Goal: Information Seeking & Learning: Learn about a topic

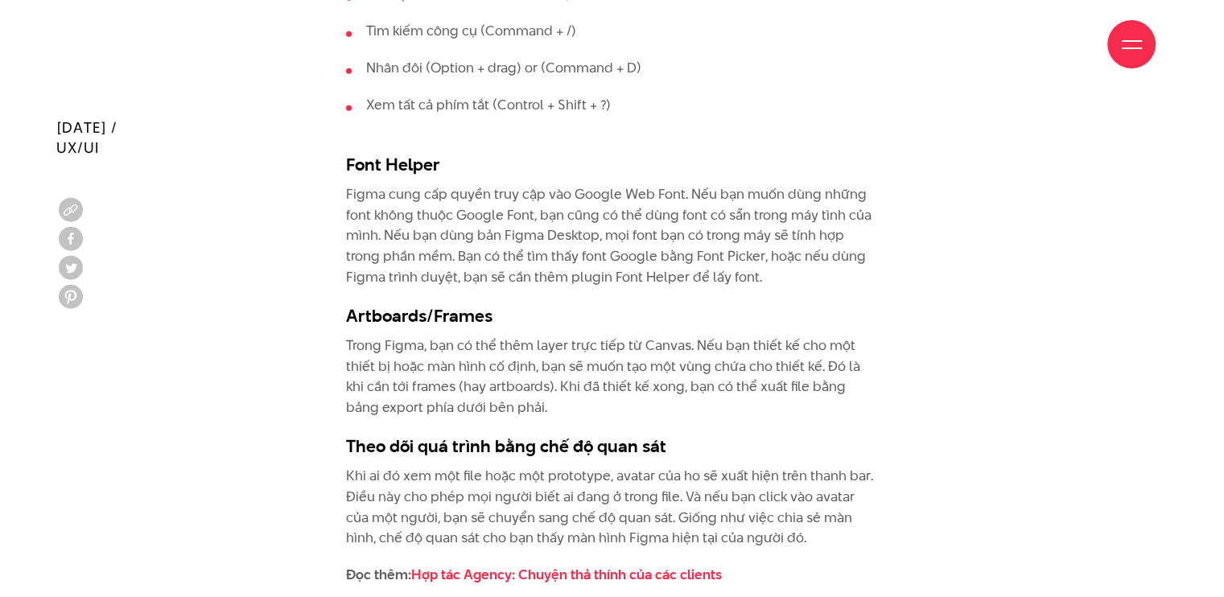
scroll to position [4345, 0]
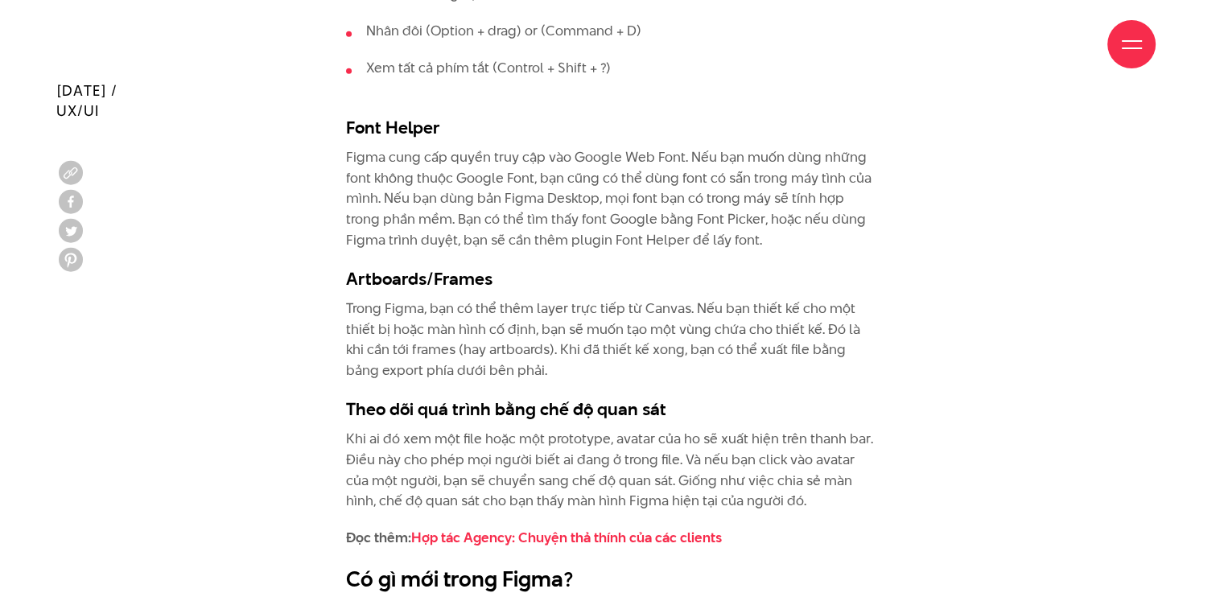
click at [577, 212] on p "Figma cung cấp quyền truy cập vào Google Web Font. Nếu bạn muốn dùng những font…" at bounding box center [612, 198] width 532 height 103
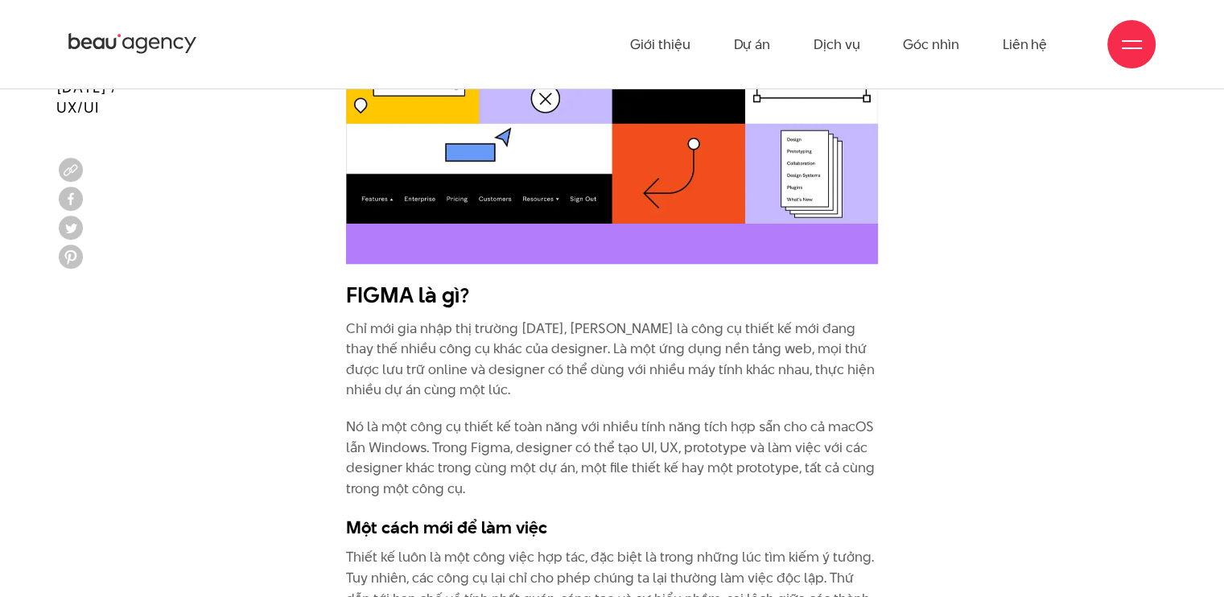
scroll to position [1619, 0]
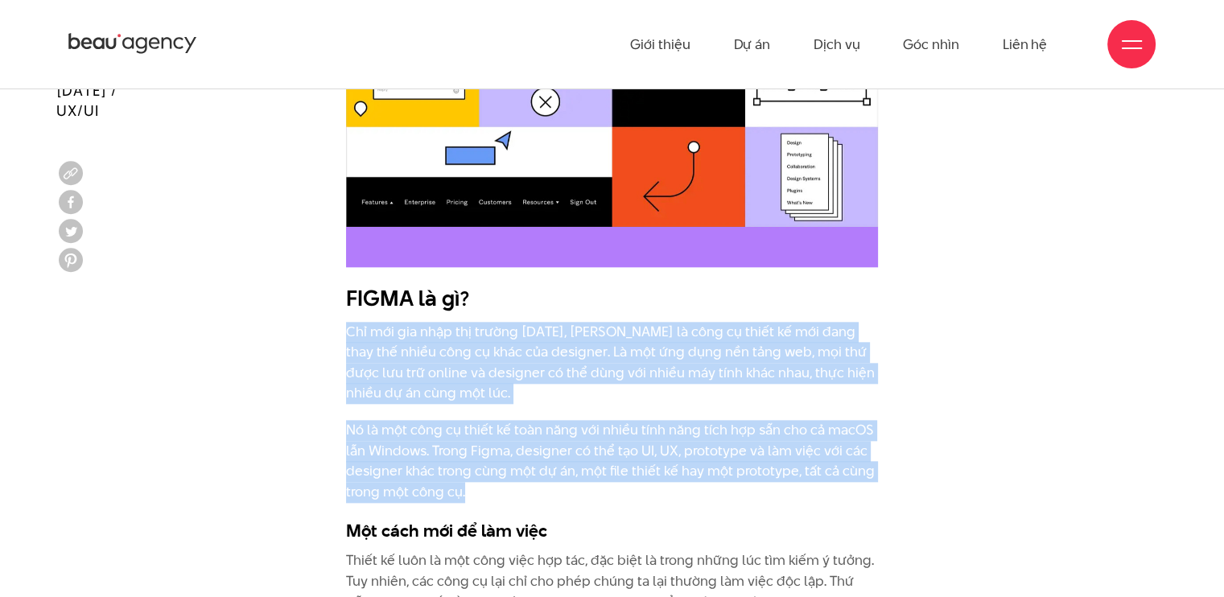
drag, startPoint x: 338, startPoint y: 331, endPoint x: 514, endPoint y: 492, distance: 238.7
copy div "Chỉ mới gia nhập thị trường [DATE], [PERSON_NAME] là công cụ thiết kế mới đang …"
click at [562, 363] on p "Chỉ mới gia nhập thị trường [DATE], [PERSON_NAME] là công cụ thiết kế mới đang …" at bounding box center [612, 363] width 532 height 82
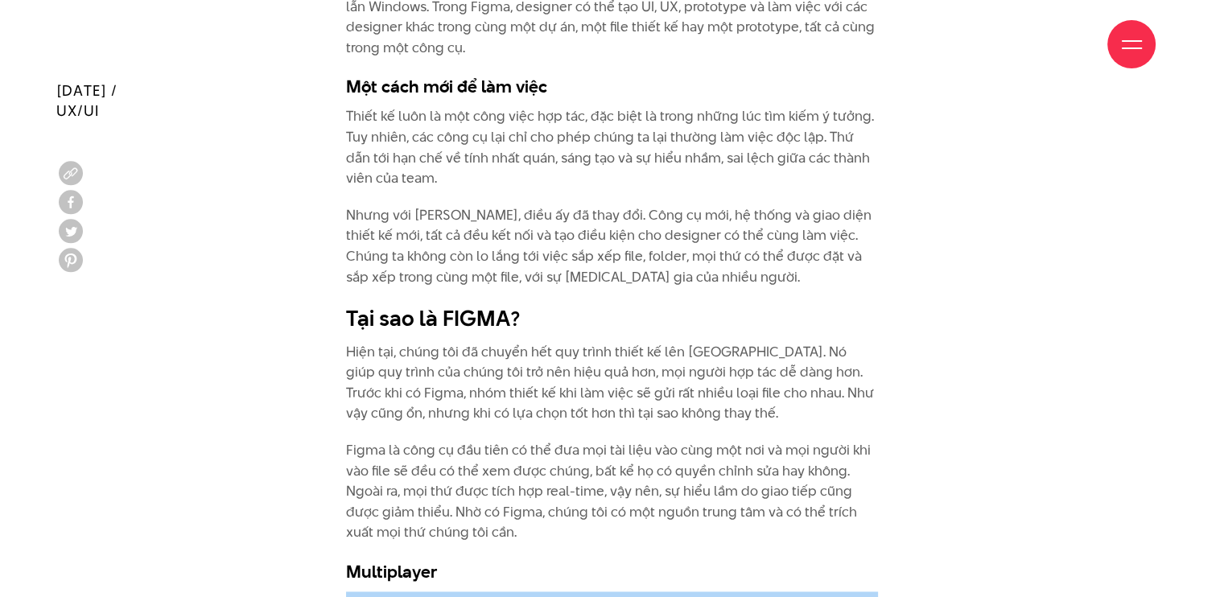
scroll to position [2102, 0]
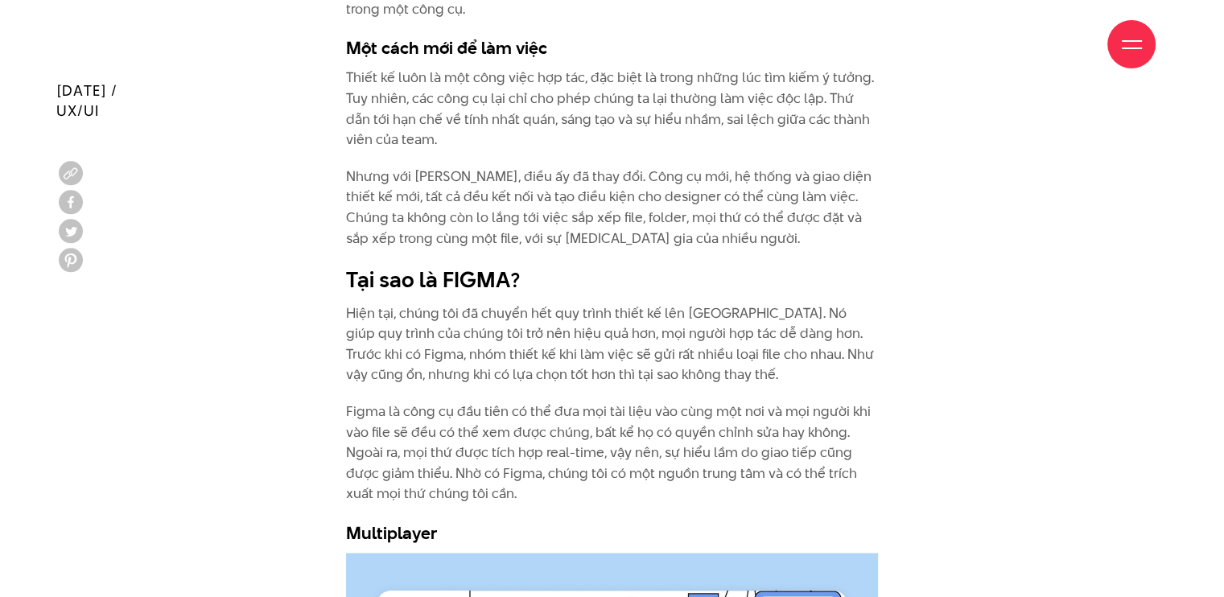
drag, startPoint x: 316, startPoint y: 396, endPoint x: 529, endPoint y: 495, distance: 234.4
click at [473, 438] on p "Figma là công cụ đầu tiên có thể đưa mọi tài liệu vào cùng một nơi và mọi người…" at bounding box center [612, 453] width 532 height 103
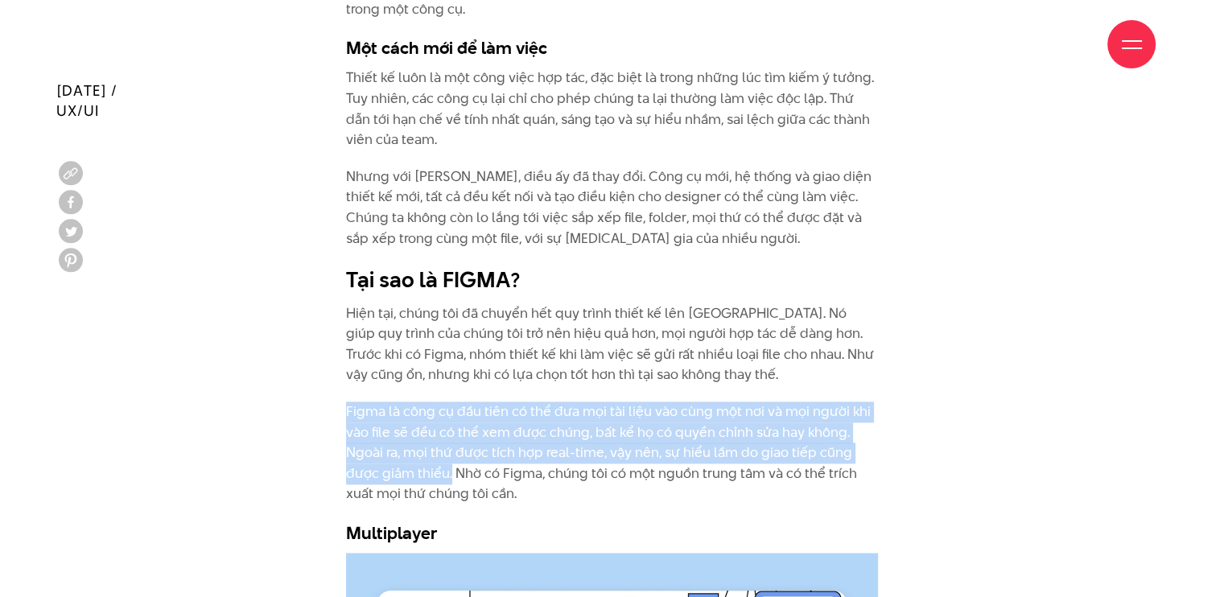
drag, startPoint x: 451, startPoint y: 472, endPoint x: 344, endPoint y: 396, distance: 131.5
copy p "Figma là công cụ đầu tiên có thể đưa mọi tài liệu vào cùng một nơi và mọi người…"
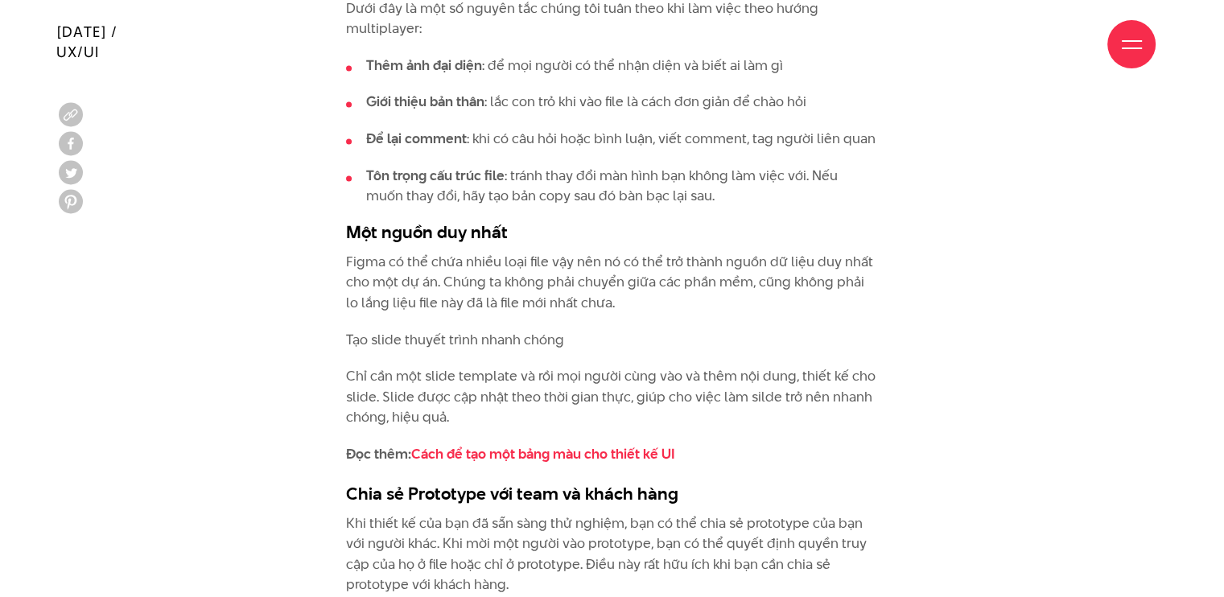
scroll to position [3148, 0]
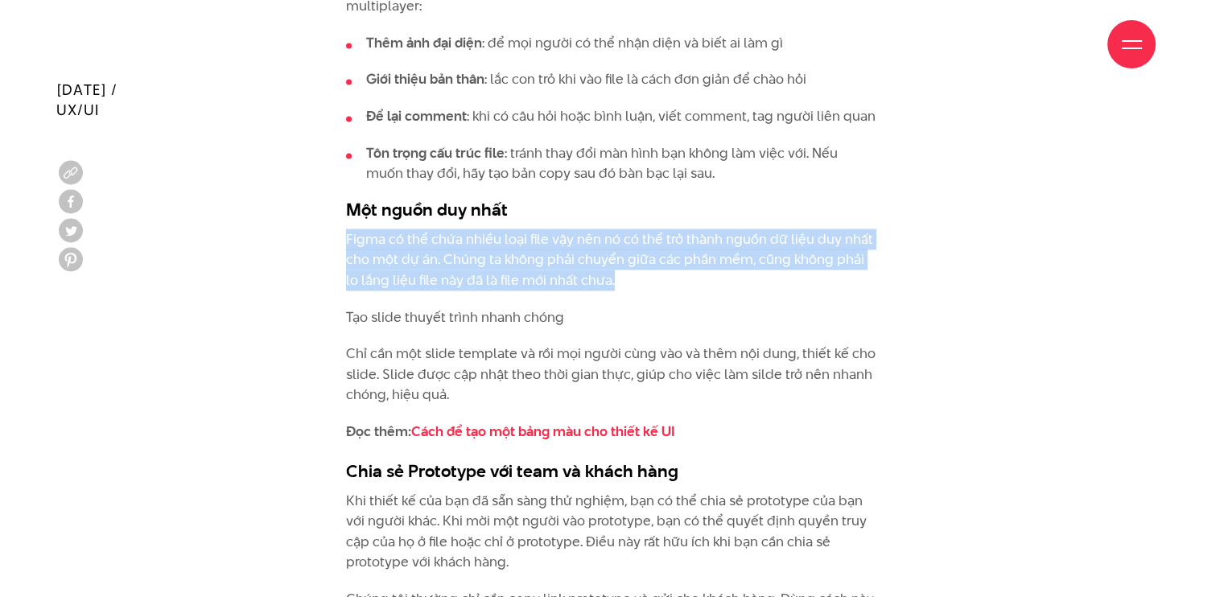
drag, startPoint x: 335, startPoint y: 229, endPoint x: 632, endPoint y: 286, distance: 302.4
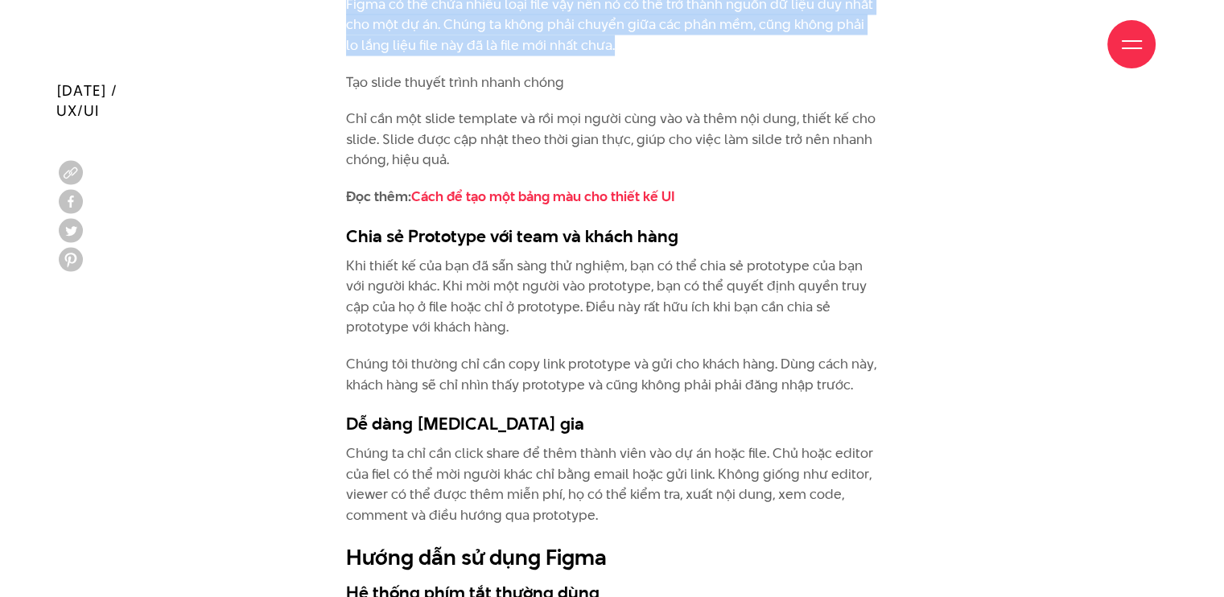
scroll to position [3389, 0]
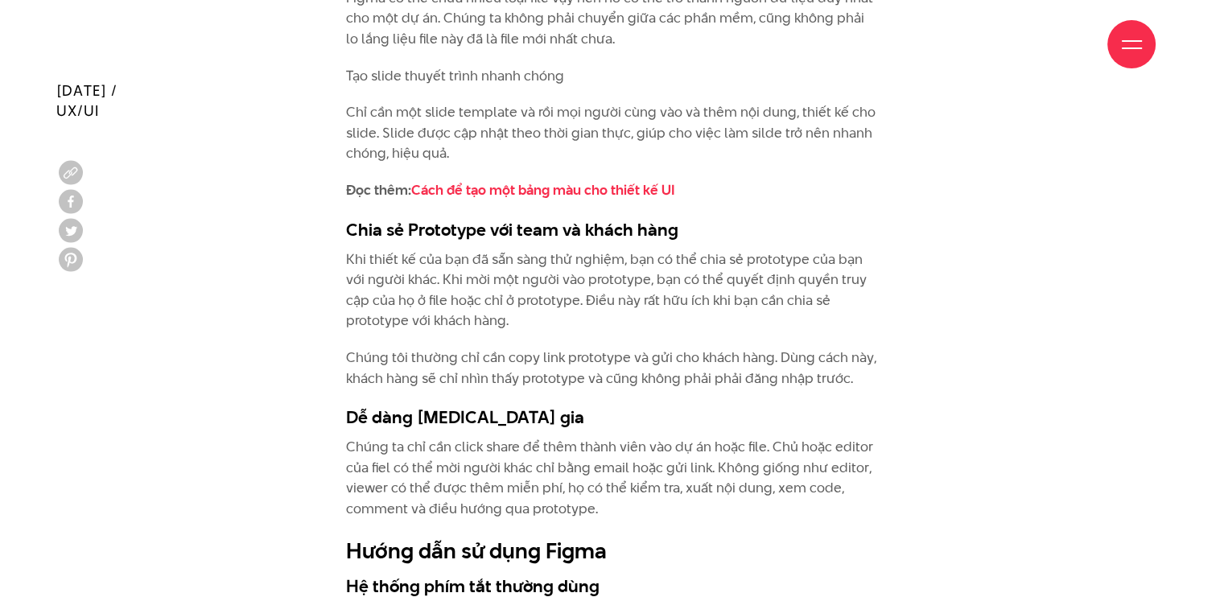
click at [513, 286] on p "Khi thiết kế của bạn đã sẵn sàng thử nghiệm, bạn có thể chia sẻ prototype của b…" at bounding box center [612, 290] width 532 height 82
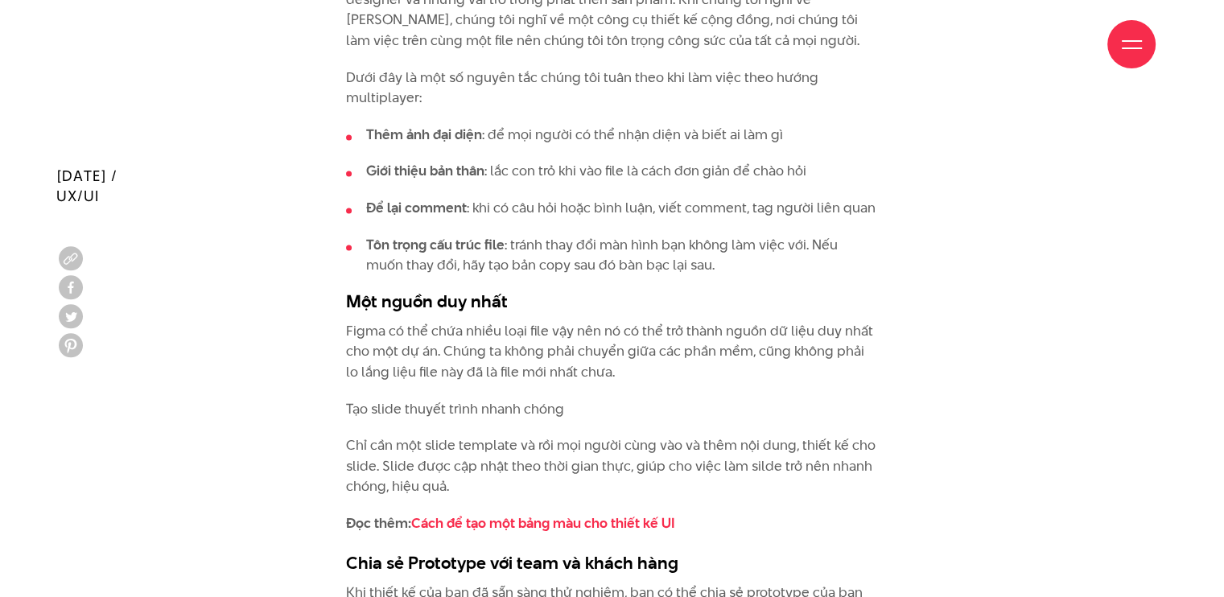
scroll to position [3148, 0]
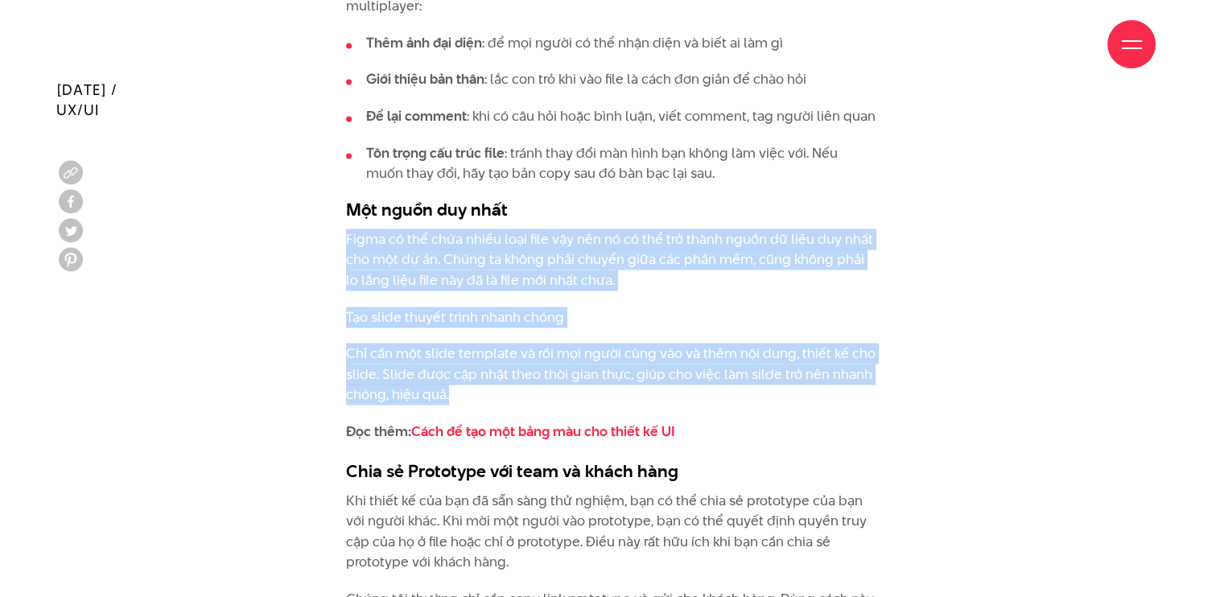
drag, startPoint x: 447, startPoint y: 394, endPoint x: 344, endPoint y: 233, distance: 191.1
copy div "Figma có thể chứa nhiều loại file vậy nên nó có thể trở thành nguồn dữ liệu duy…"
click at [492, 394] on p "Chỉ cần một slide template và rồi mọi người cùng vào và thêm nội dung, thiết kế…" at bounding box center [612, 375] width 532 height 62
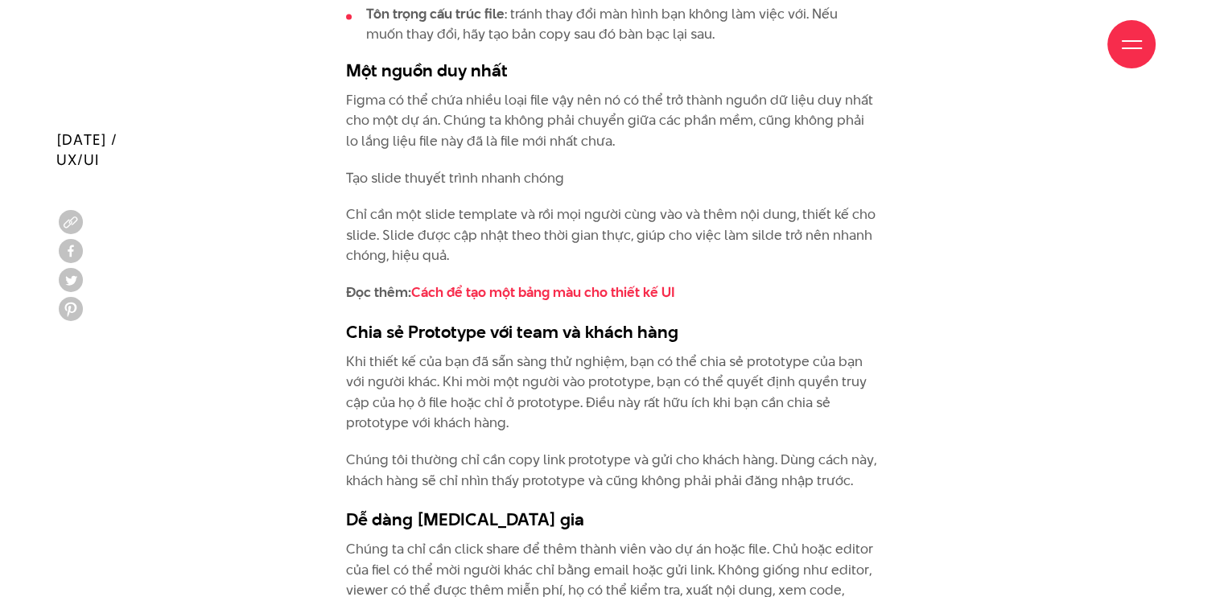
scroll to position [3470, 0]
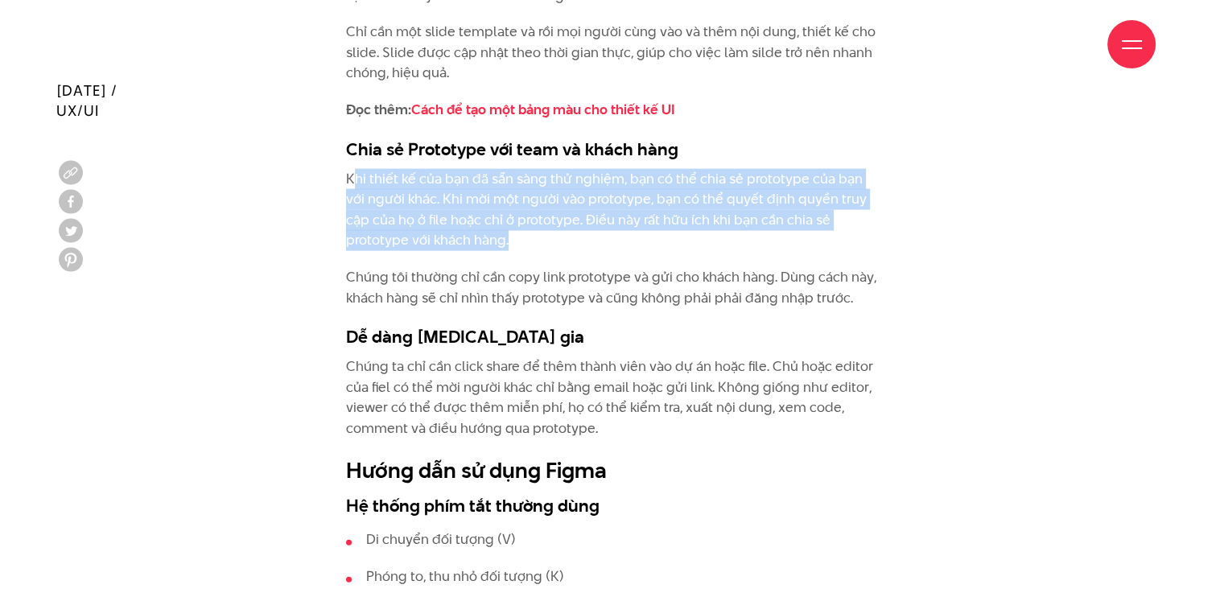
drag, startPoint x: 388, startPoint y: 183, endPoint x: 542, endPoint y: 237, distance: 163.6
click at [542, 237] on p "Khi thiết kế của bạn đã sẵn sàng thử nghiệm, bạn có thể chia sẻ prototype của b…" at bounding box center [612, 210] width 532 height 82
click at [484, 215] on p "Khi thiết kế của bạn đã sẵn sàng thử nghiệm, bạn có thể chia sẻ prototype của b…" at bounding box center [612, 210] width 532 height 82
drag, startPoint x: 344, startPoint y: 171, endPoint x: 504, endPoint y: 232, distance: 170.7
click at [504, 232] on div "Công nghệ phát triển nhanh chóng, tác động tới nhiều linh vực và thiết kế không…" at bounding box center [612, 408] width 556 height 4999
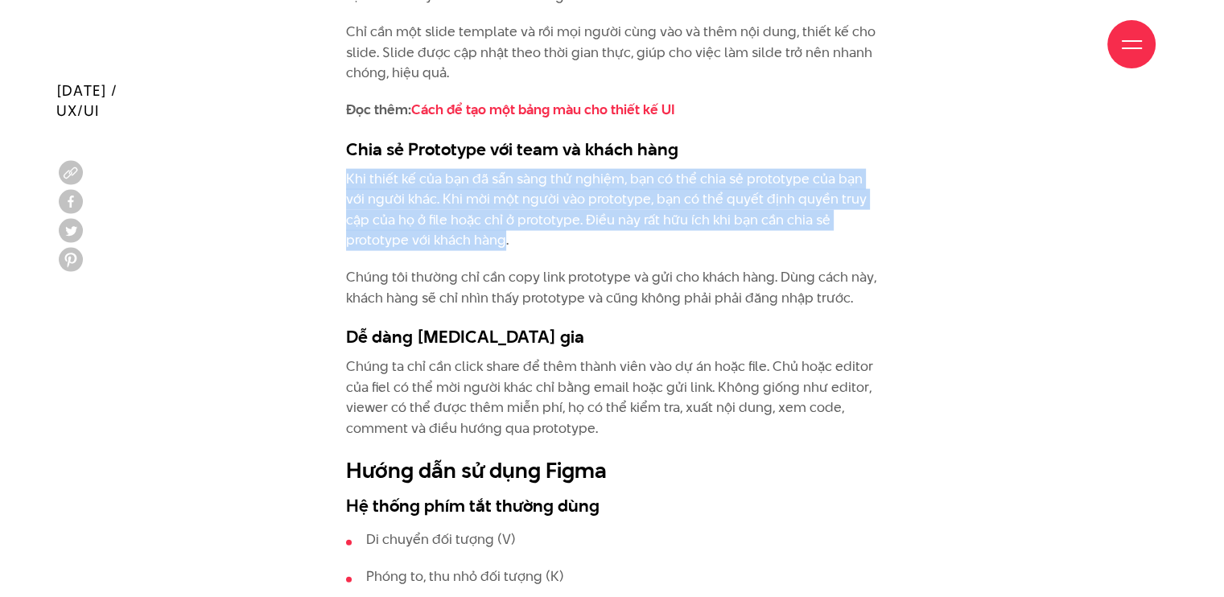
copy p "Khi thiết kế của bạn đã sẵn sàng thử nghiệm, bạn có thể chia sẻ prototype của b…"
